Goal: Transaction & Acquisition: Book appointment/travel/reservation

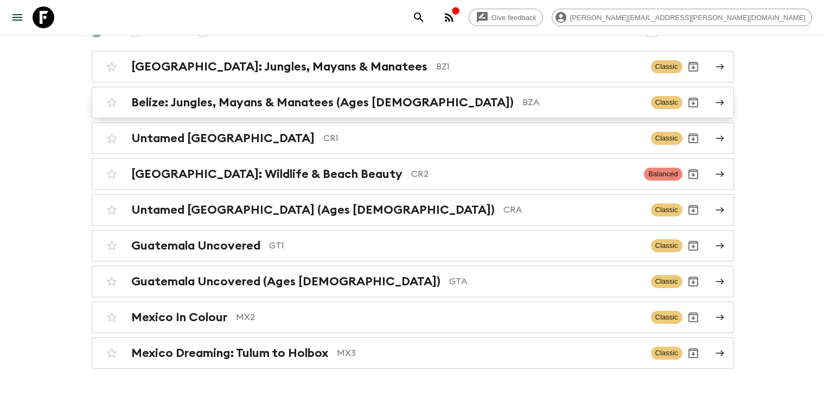
scroll to position [139, 0]
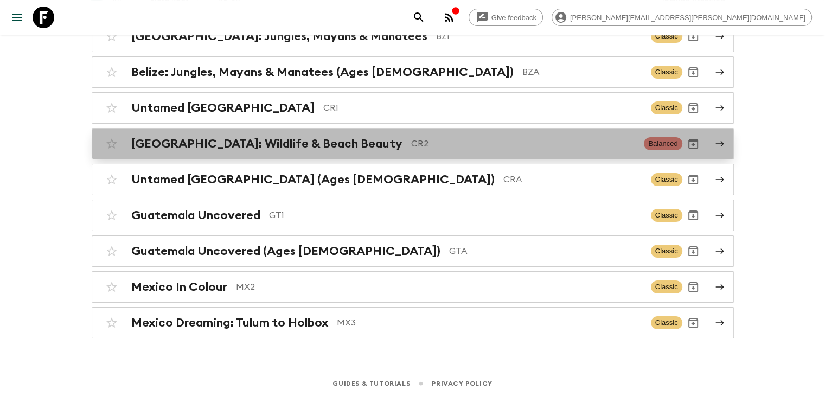
click at [302, 142] on h2 "[GEOGRAPHIC_DATA]: Wildlife & Beach Beauty" at bounding box center [266, 144] width 271 height 14
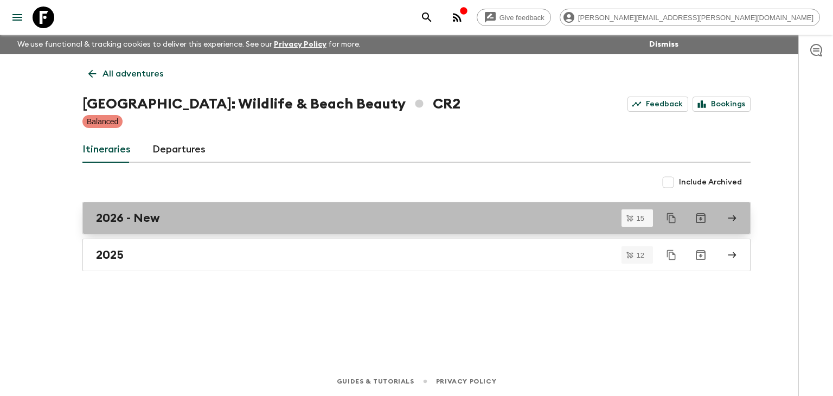
click at [152, 218] on h2 "2026 - New" at bounding box center [128, 218] width 64 height 14
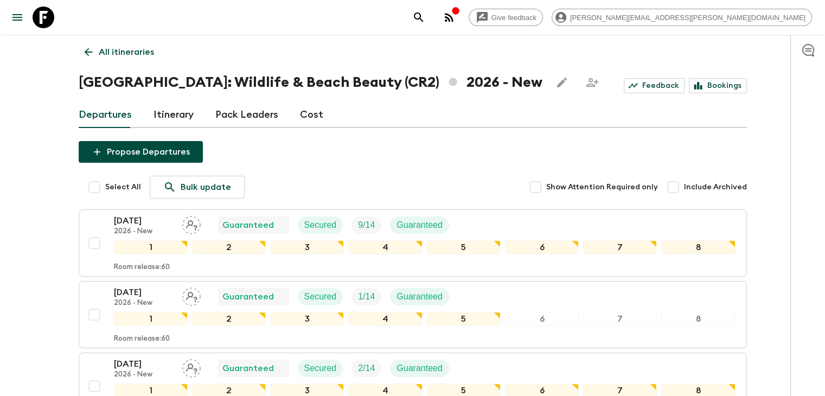
scroll to position [21, 0]
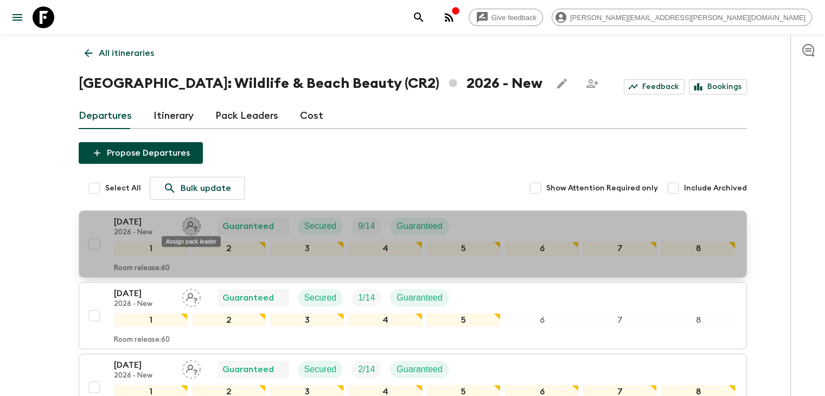
click at [193, 224] on icon "Assign pack leader" at bounding box center [191, 226] width 18 height 18
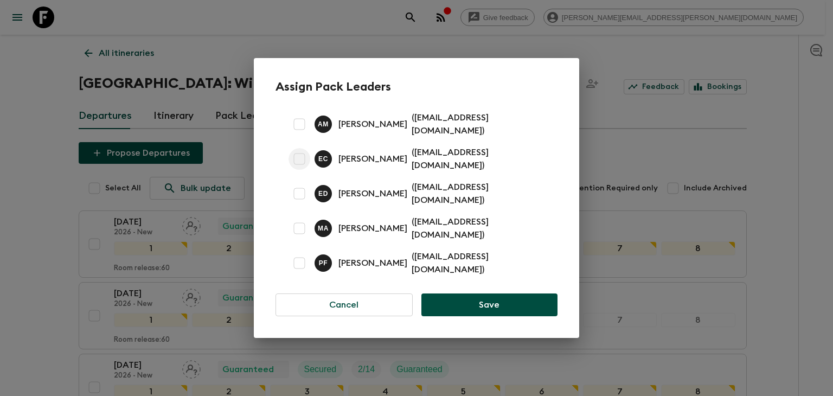
click at [300, 164] on input "checkbox" at bounding box center [300, 159] width 22 height 22
checkbox input "true"
click at [500, 294] on button "Save" at bounding box center [490, 305] width 136 height 23
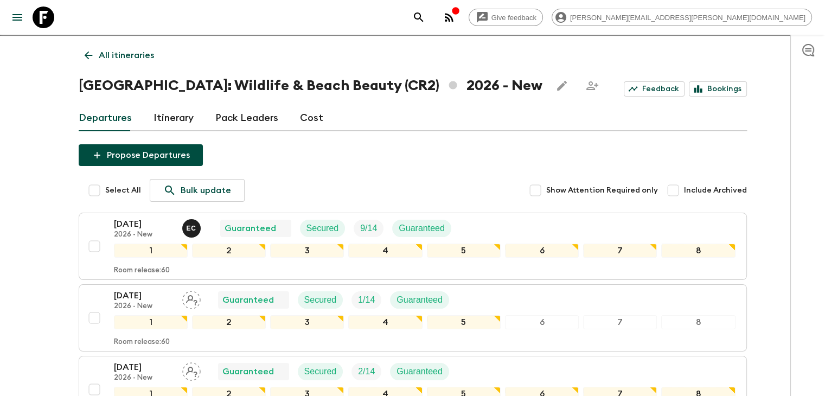
scroll to position [0, 0]
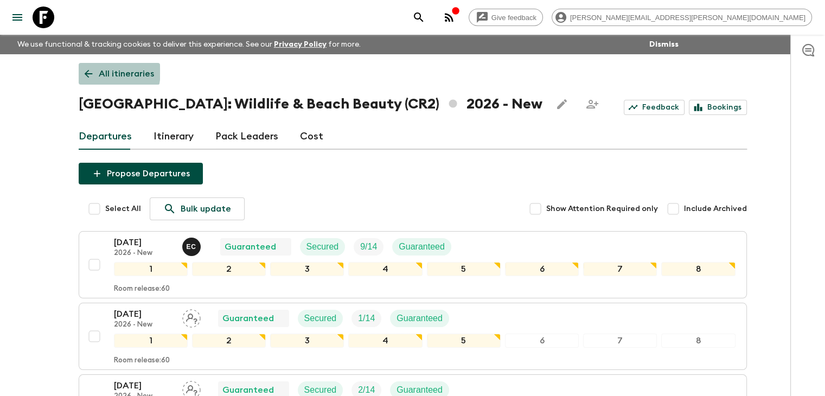
click at [88, 71] on icon at bounding box center [88, 74] width 12 height 12
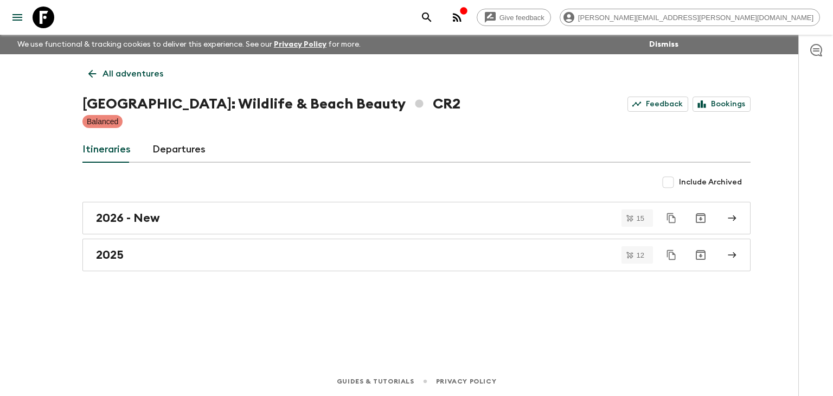
click at [93, 79] on icon at bounding box center [92, 74] width 12 height 12
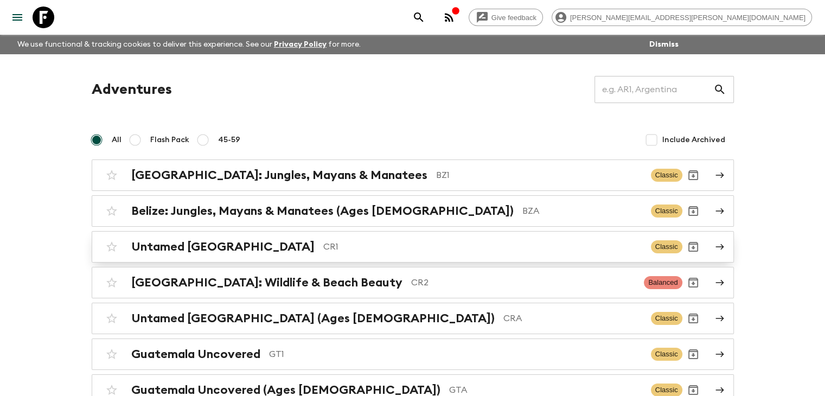
click at [190, 246] on h2 "Untamed [GEOGRAPHIC_DATA]" at bounding box center [222, 247] width 183 height 14
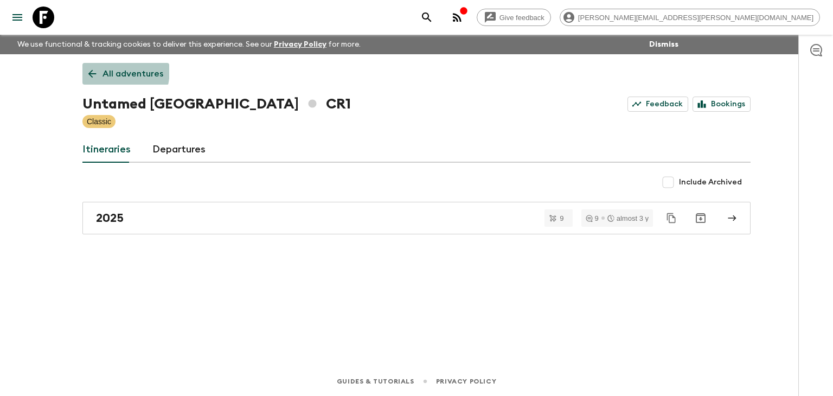
click at [95, 69] on icon at bounding box center [92, 74] width 12 height 12
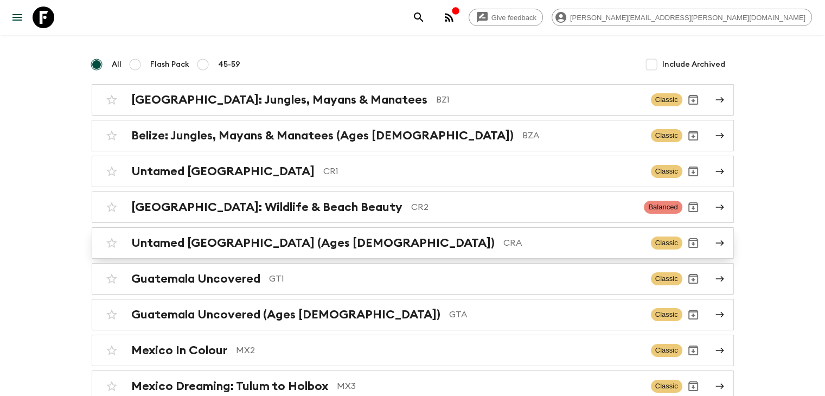
scroll to position [139, 0]
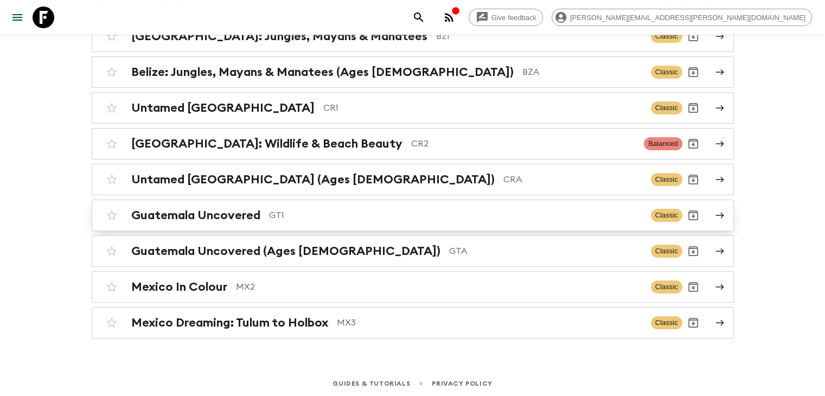
click at [165, 213] on h2 "Guatemala Uncovered" at bounding box center [195, 215] width 129 height 14
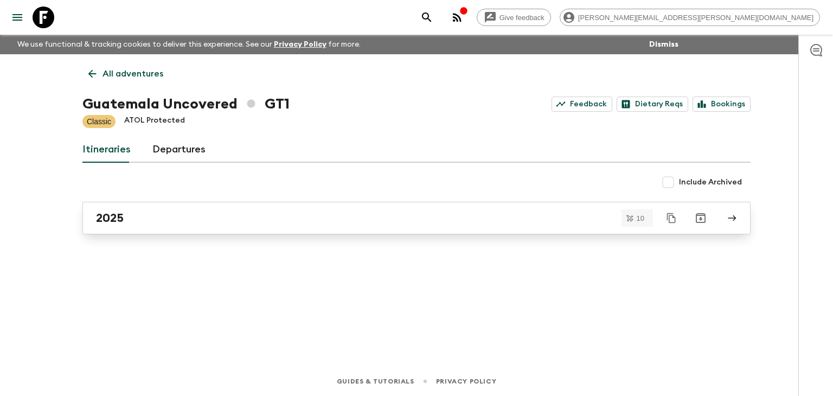
click at [169, 226] on link "2025" at bounding box center [416, 218] width 668 height 33
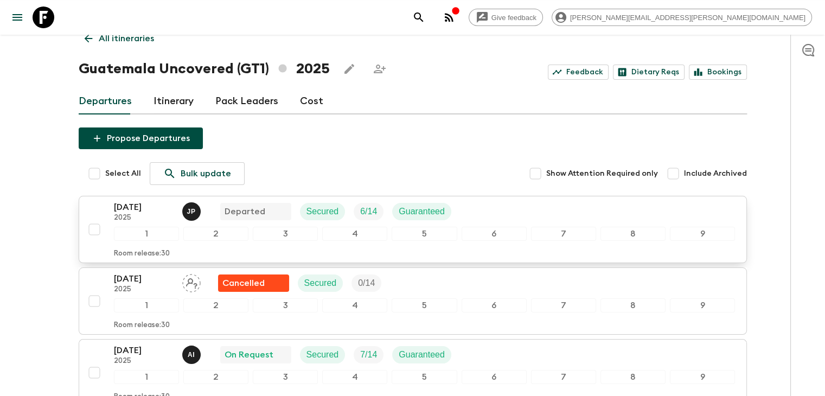
scroll to position [54, 0]
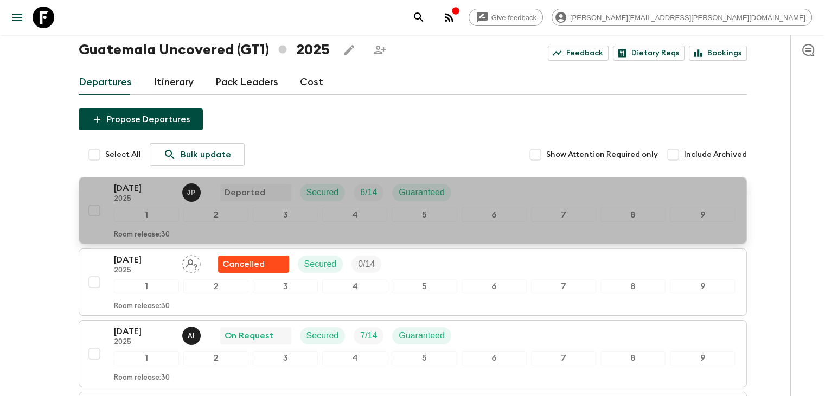
click at [144, 189] on p "[DATE]" at bounding box center [144, 188] width 60 height 13
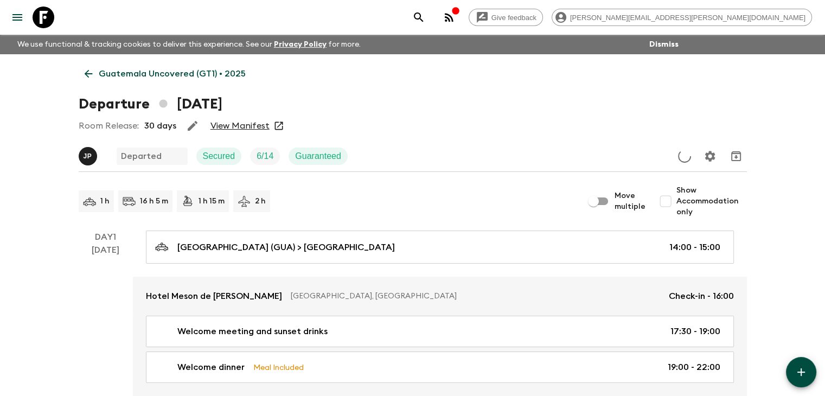
click at [232, 125] on link "View Manifest" at bounding box center [240, 125] width 59 height 11
